Goal: Information Seeking & Learning: Stay updated

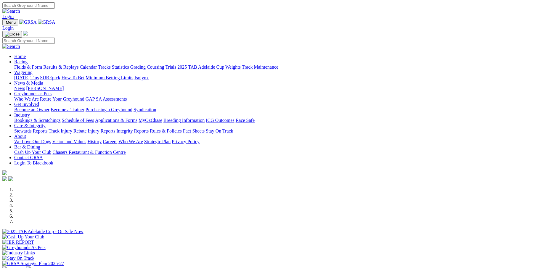
click at [43, 80] on link "News & Media" at bounding box center [28, 82] width 29 height 5
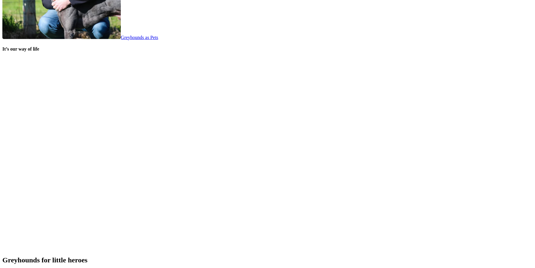
scroll to position [1183, 0]
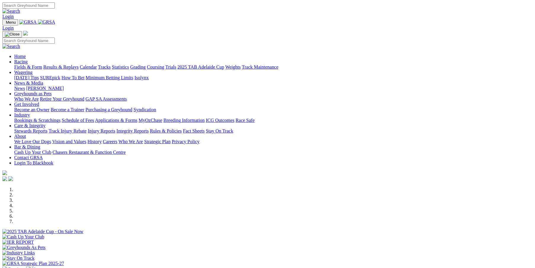
click at [43, 80] on link "News & Media" at bounding box center [28, 82] width 29 height 5
click at [25, 86] on link "News" at bounding box center [19, 88] width 11 height 5
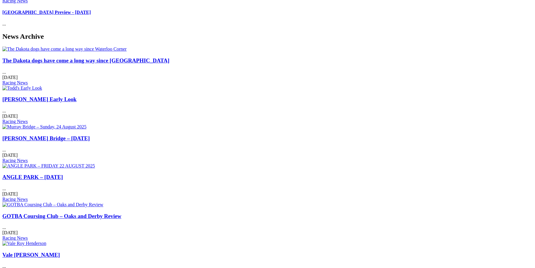
scroll to position [276, 0]
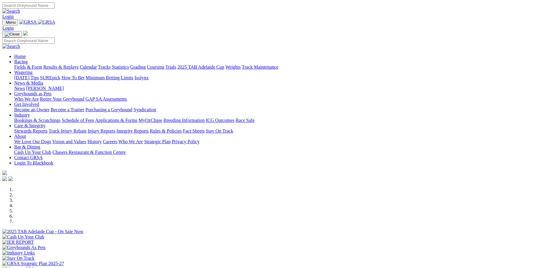
click at [30, 112] on link "Industry" at bounding box center [22, 114] width 16 height 5
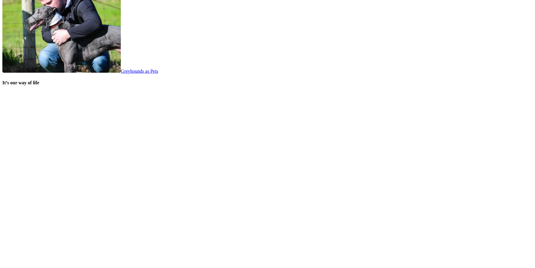
scroll to position [1183, 0]
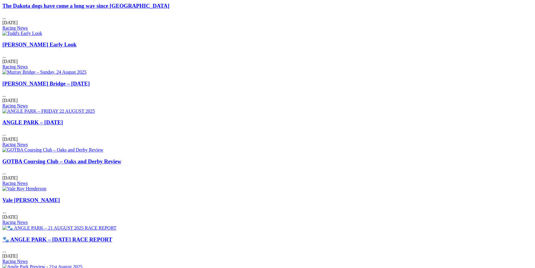
scroll to position [296, 0]
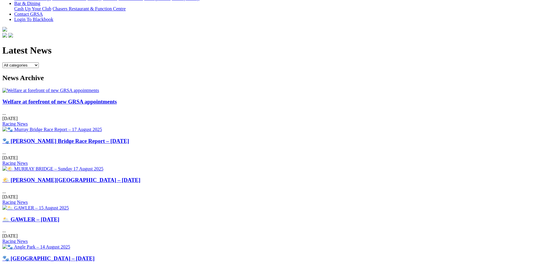
scroll to position [197, 0]
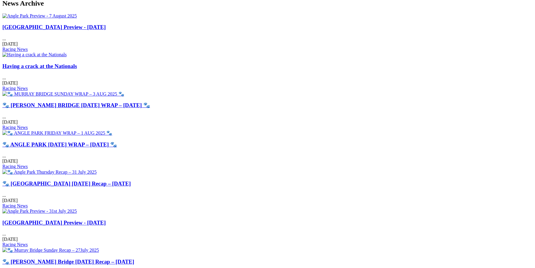
scroll to position [237, 0]
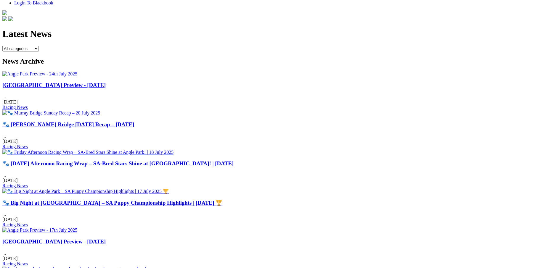
scroll to position [237, 0]
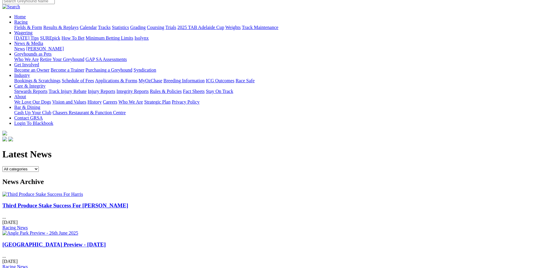
scroll to position [99, 0]
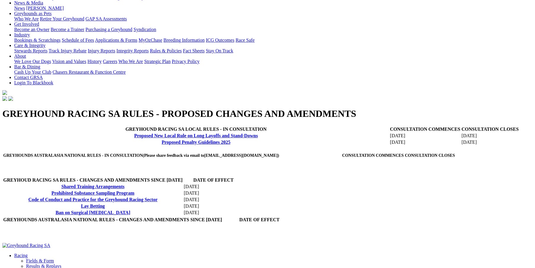
scroll to position [99, 0]
